Goal: Information Seeking & Learning: Learn about a topic

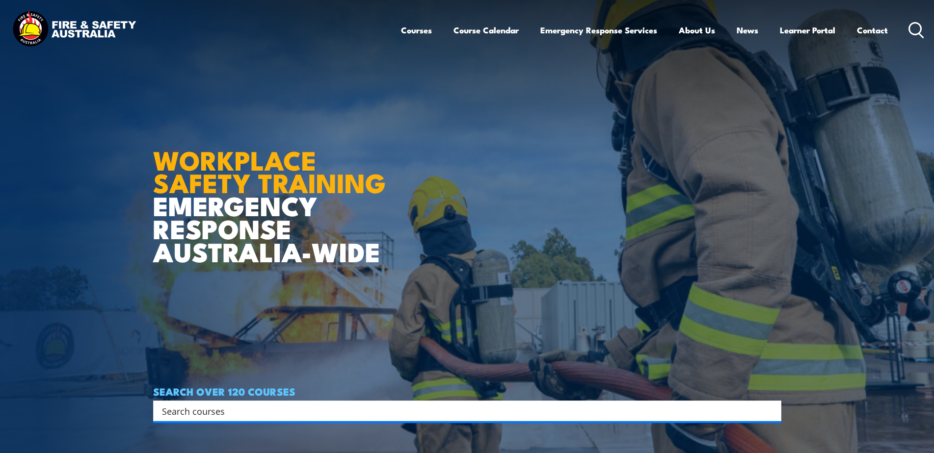
click at [331, 411] on input "Search input" at bounding box center [461, 411] width 598 height 15
type input "fire warden"
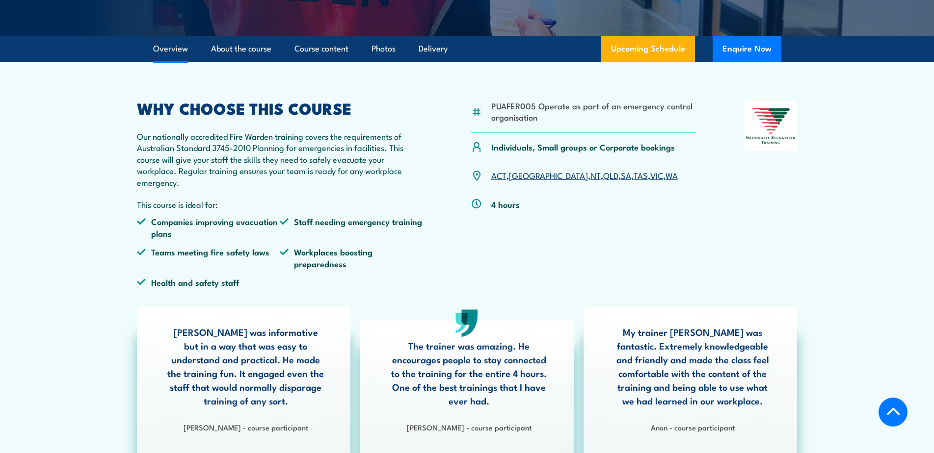
click at [621, 176] on link "SA" at bounding box center [626, 175] width 10 height 12
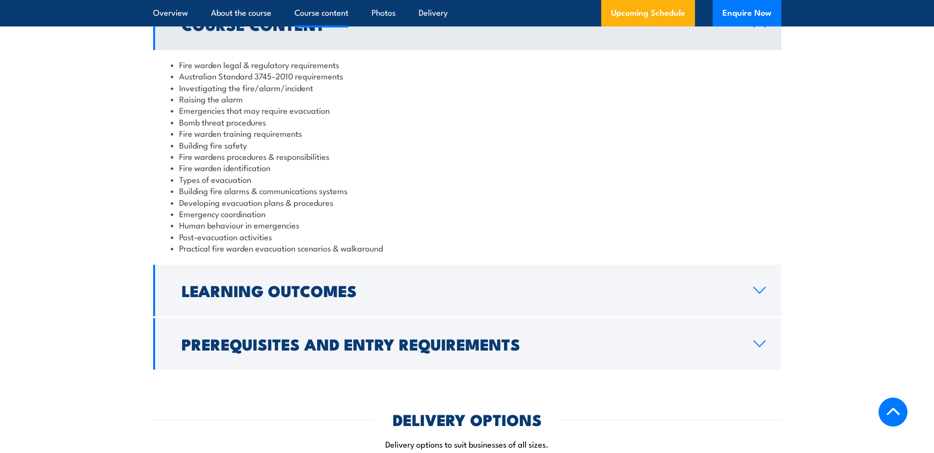
scroll to position [1038, 0]
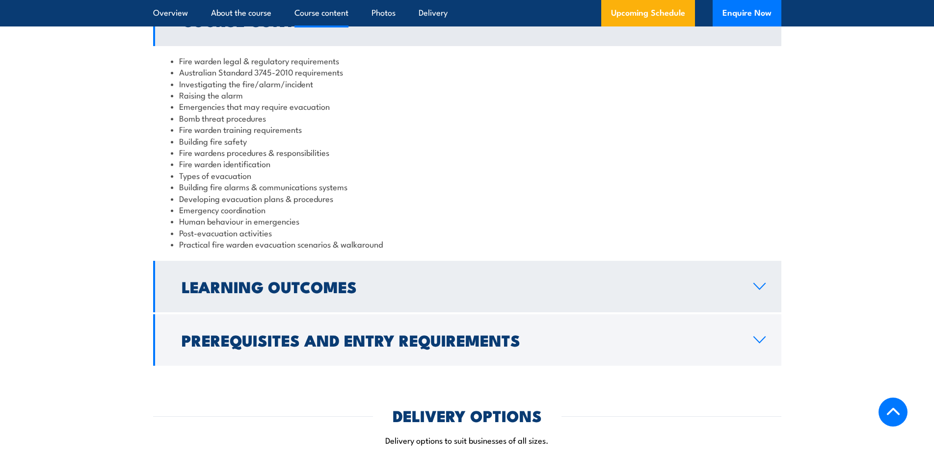
click at [762, 280] on link "Learning Outcomes" at bounding box center [467, 287] width 628 height 52
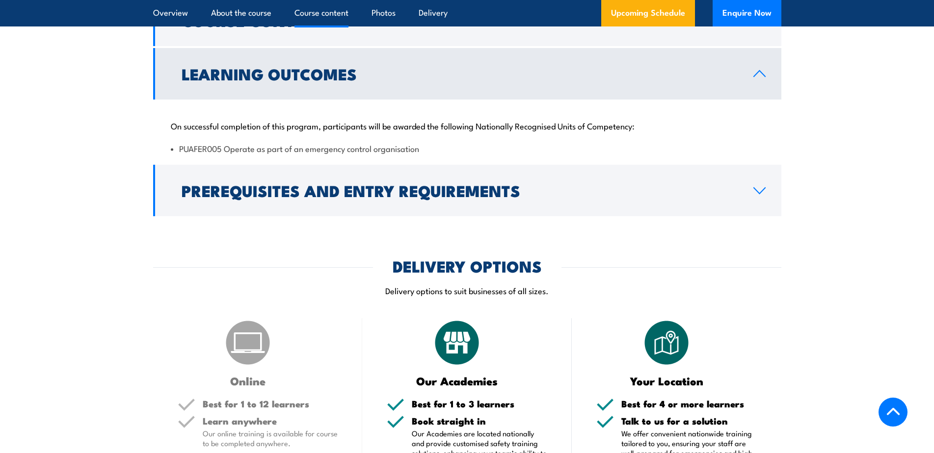
click at [753, 74] on icon at bounding box center [759, 74] width 13 height 8
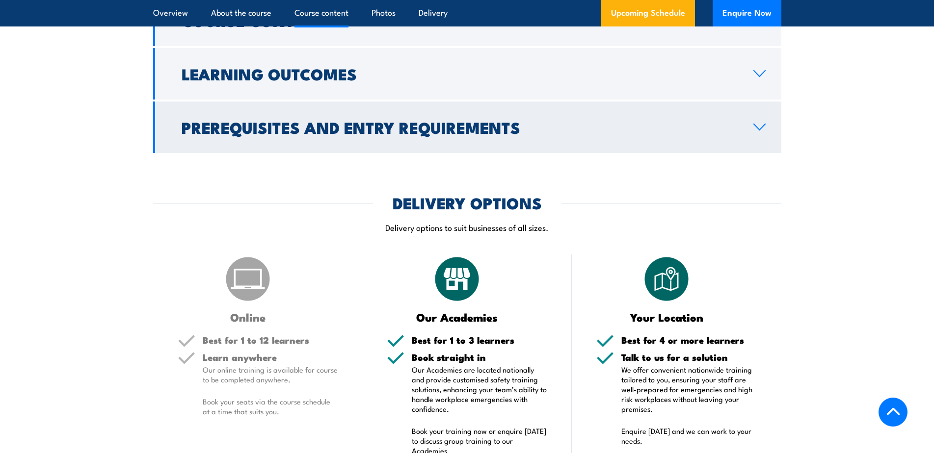
click at [754, 129] on icon at bounding box center [759, 127] width 13 height 8
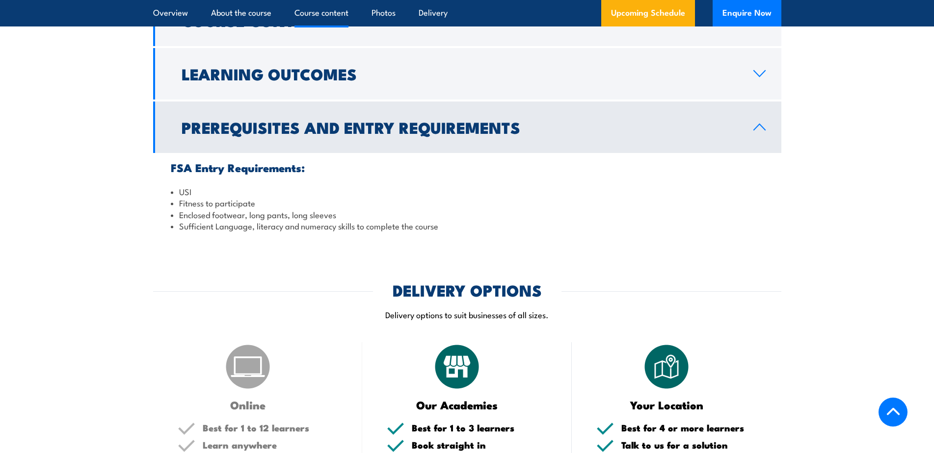
click at [756, 126] on icon at bounding box center [759, 127] width 13 height 8
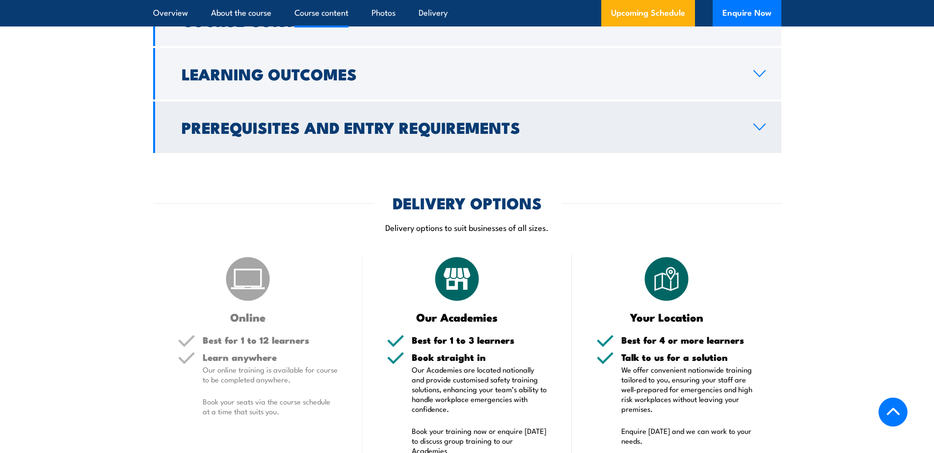
click at [756, 126] on icon at bounding box center [759, 127] width 13 height 8
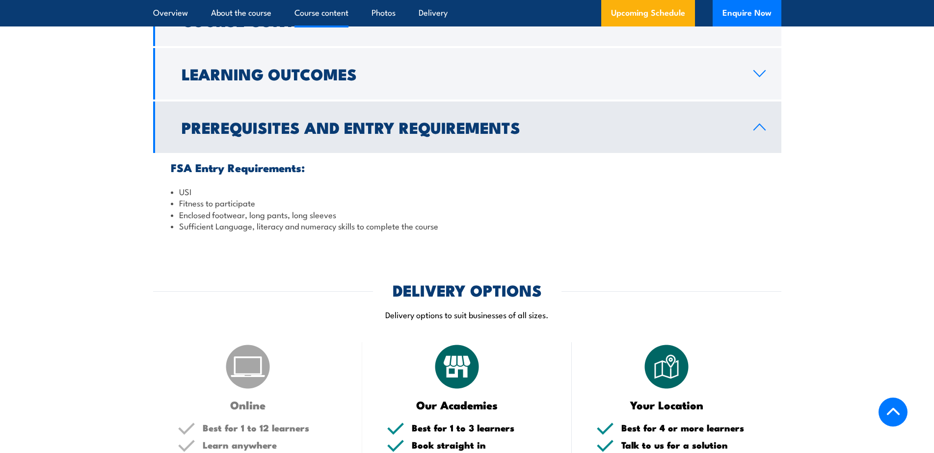
click at [756, 126] on icon at bounding box center [759, 127] width 13 height 8
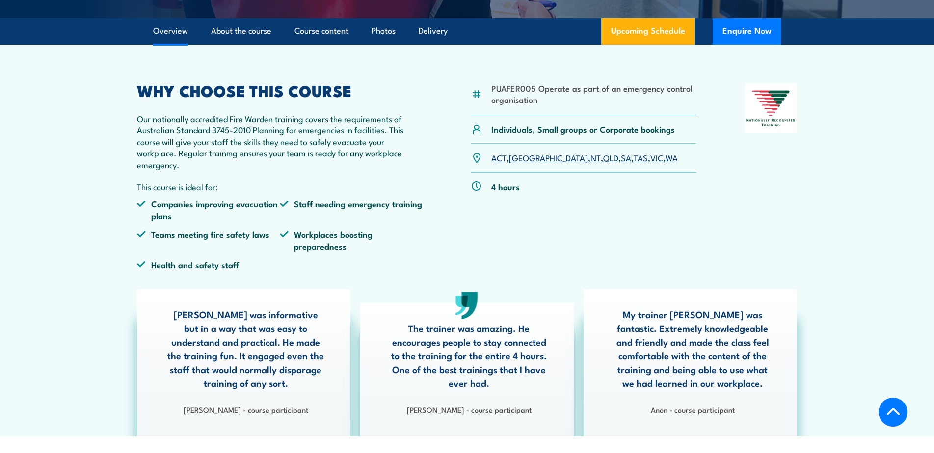
scroll to position [253, 0]
